Goal: Task Accomplishment & Management: Manage account settings

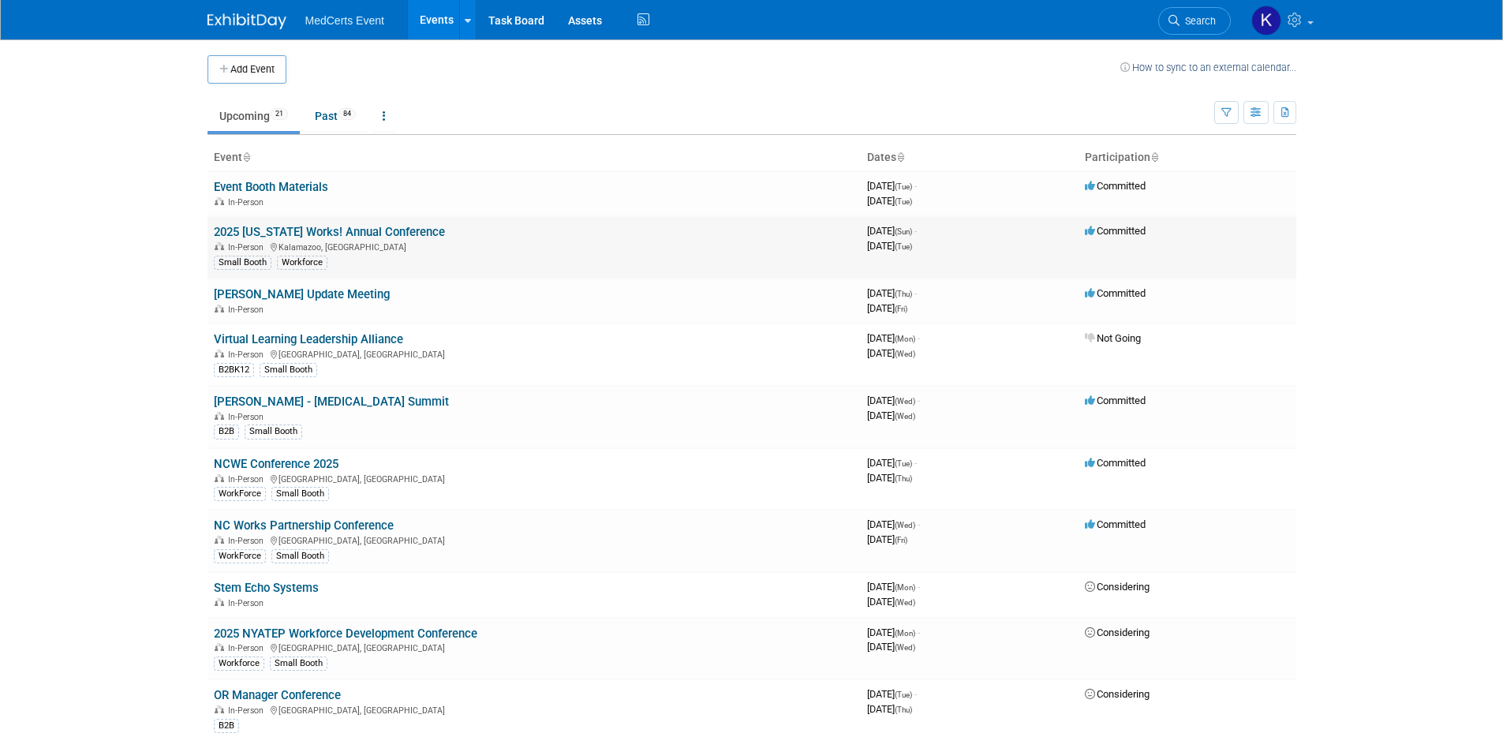
click at [378, 229] on link "2025 [US_STATE] Works! Annual Conference" at bounding box center [329, 232] width 231 height 14
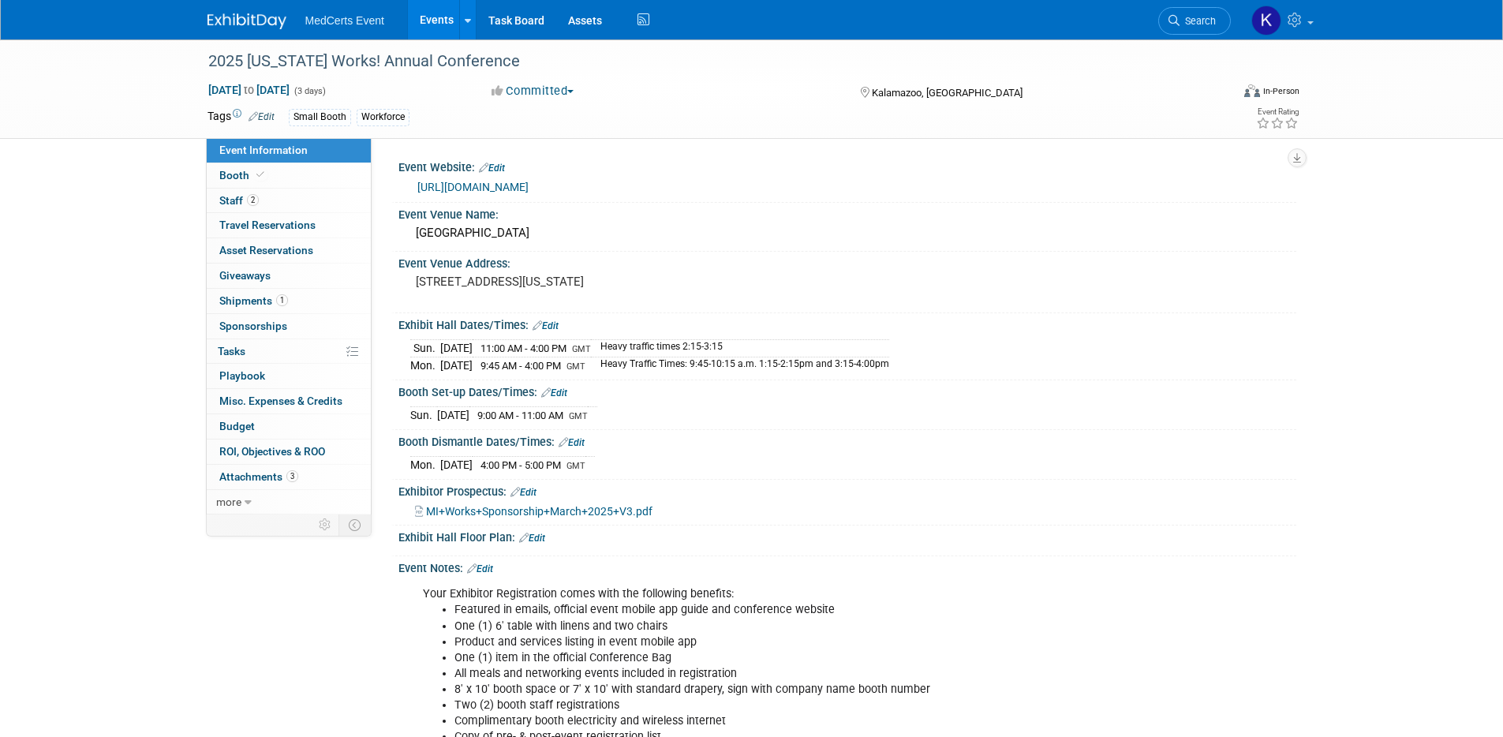
click at [529, 187] on link "[URL][DOMAIN_NAME]" at bounding box center [472, 187] width 111 height 13
click at [303, 58] on div "2025 [US_STATE] Works! Annual Conference" at bounding box center [705, 61] width 1004 height 28
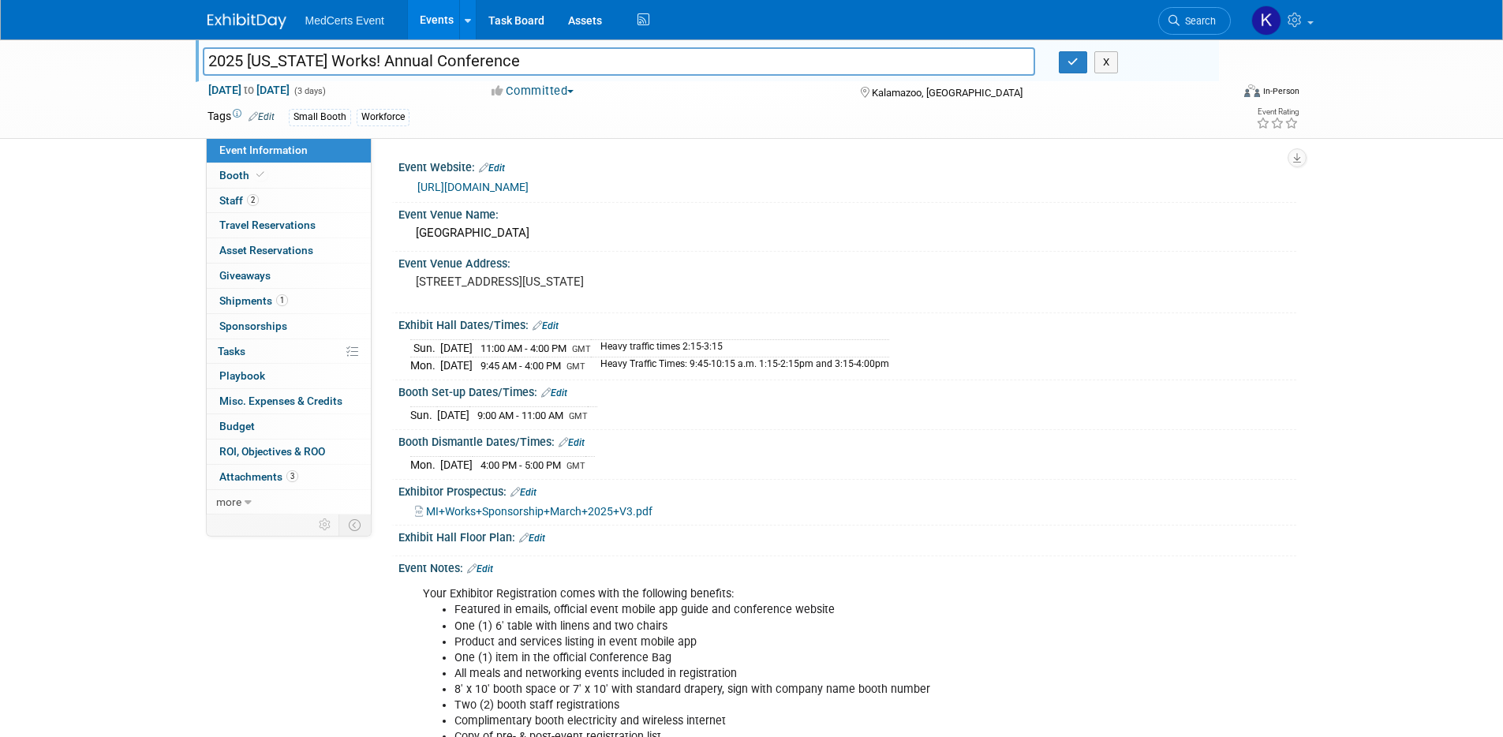
click at [303, 58] on input "2025 [US_STATE] Works! Annual Conference" at bounding box center [619, 61] width 833 height 28
click at [90, 218] on div "2025 Michigan Works! Annual Conference 2025 Michigan Works! Annual Conference X…" at bounding box center [751, 414] width 1503 height 751
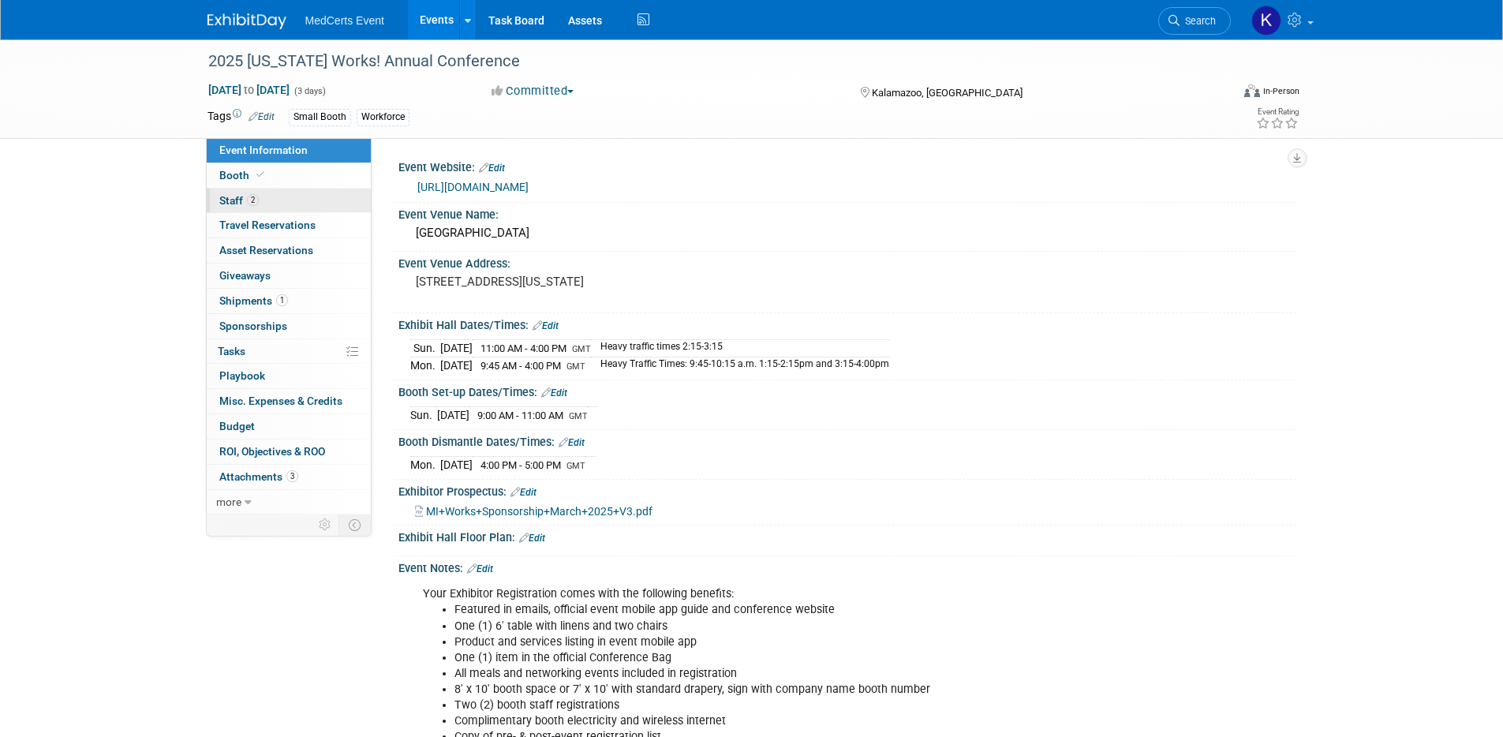
click at [264, 204] on link "2 Staff 2" at bounding box center [289, 201] width 164 height 24
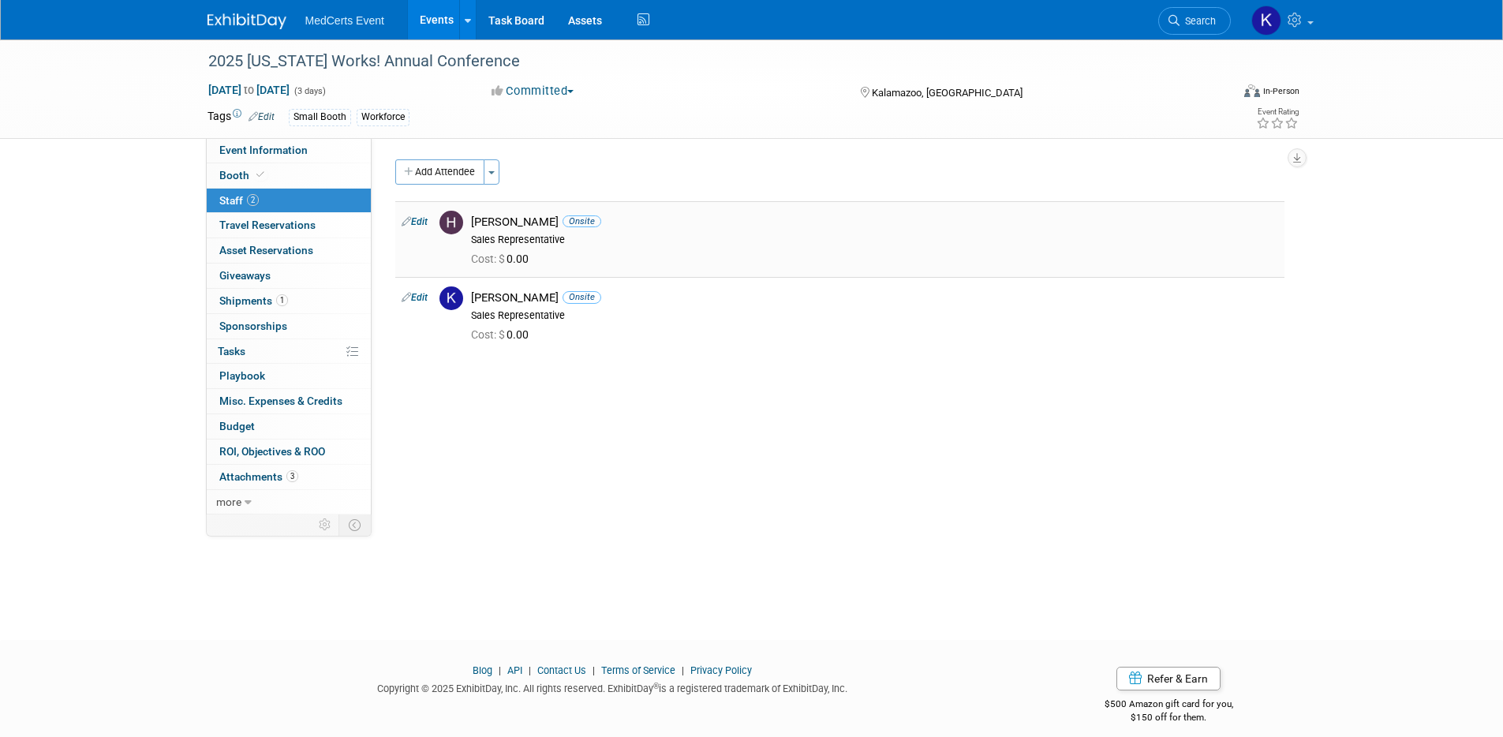
drag, startPoint x: 473, startPoint y: 224, endPoint x: 546, endPoint y: 226, distance: 72.6
click at [546, 226] on div "[PERSON_NAME] Onsite" at bounding box center [874, 222] width 807 height 15
copy div "[PERSON_NAME]"
drag, startPoint x: 473, startPoint y: 297, endPoint x: 563, endPoint y: 297, distance: 89.2
click at [563, 297] on div "[PERSON_NAME] Onsite" at bounding box center [874, 297] width 807 height 15
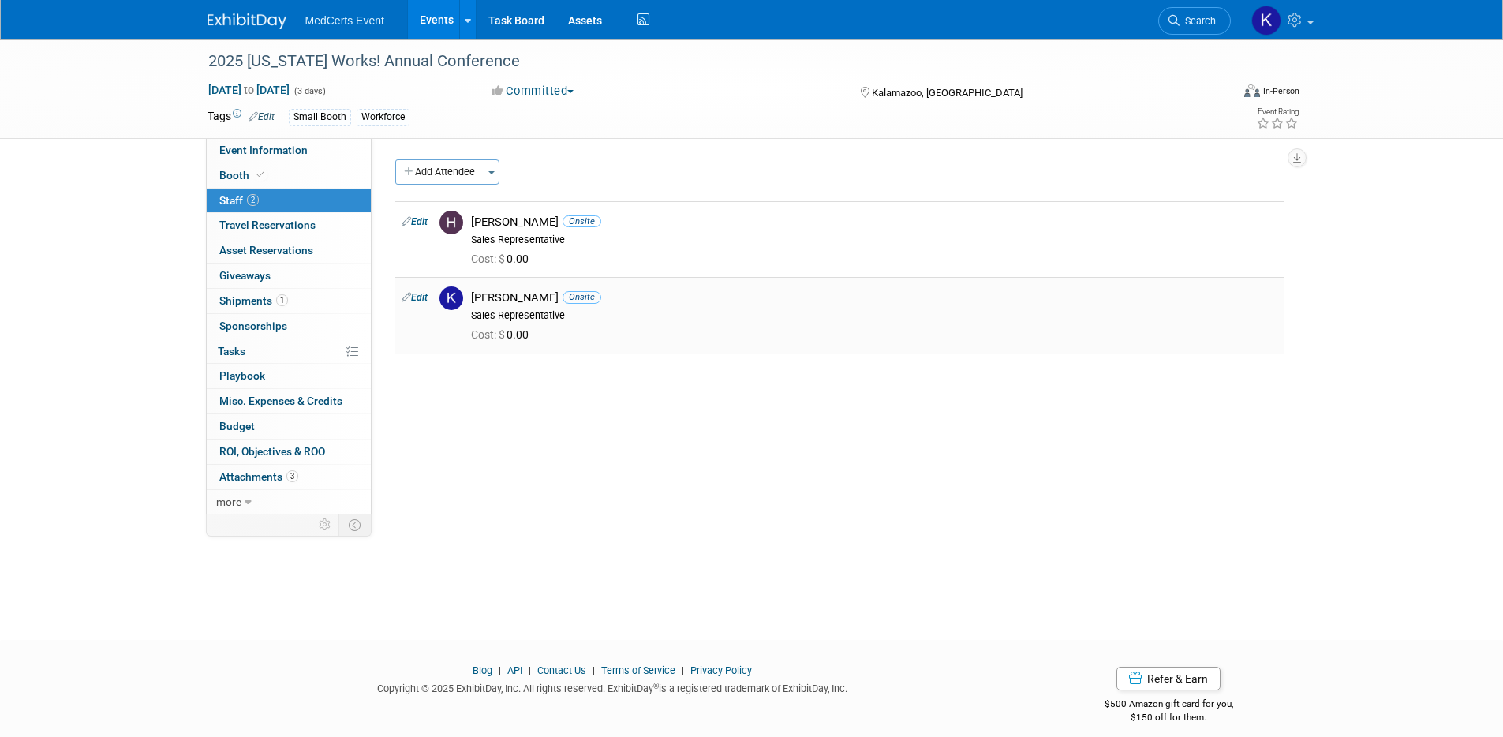
copy div "[PERSON_NAME]"
